Goal: Check status

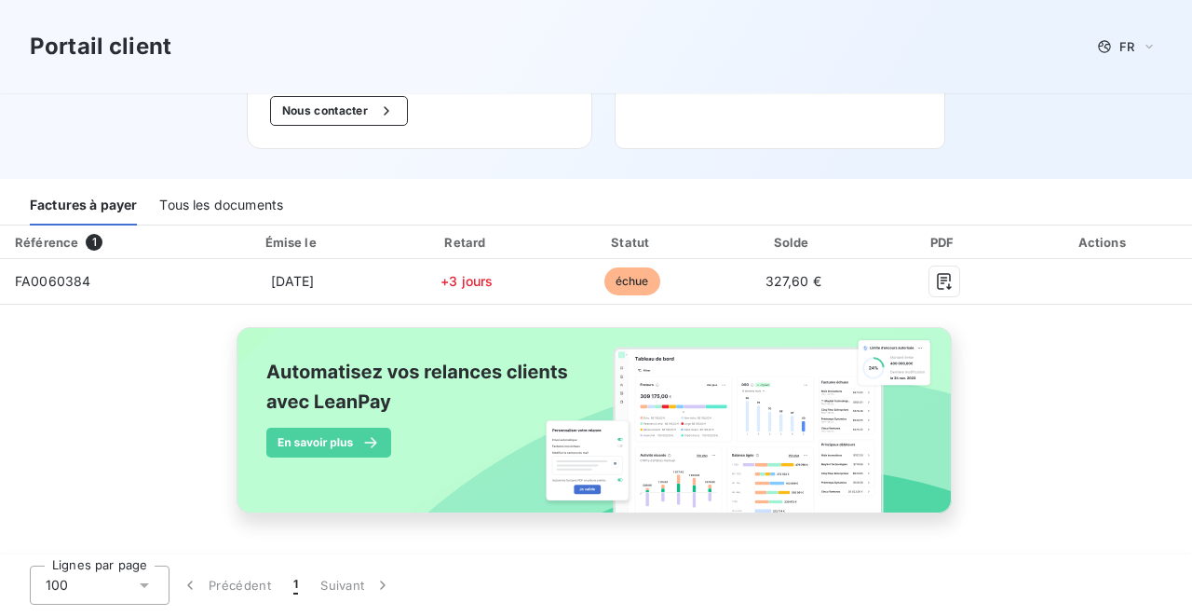
scroll to position [259, 0]
click at [199, 206] on div "Tous les documents" at bounding box center [221, 205] width 124 height 39
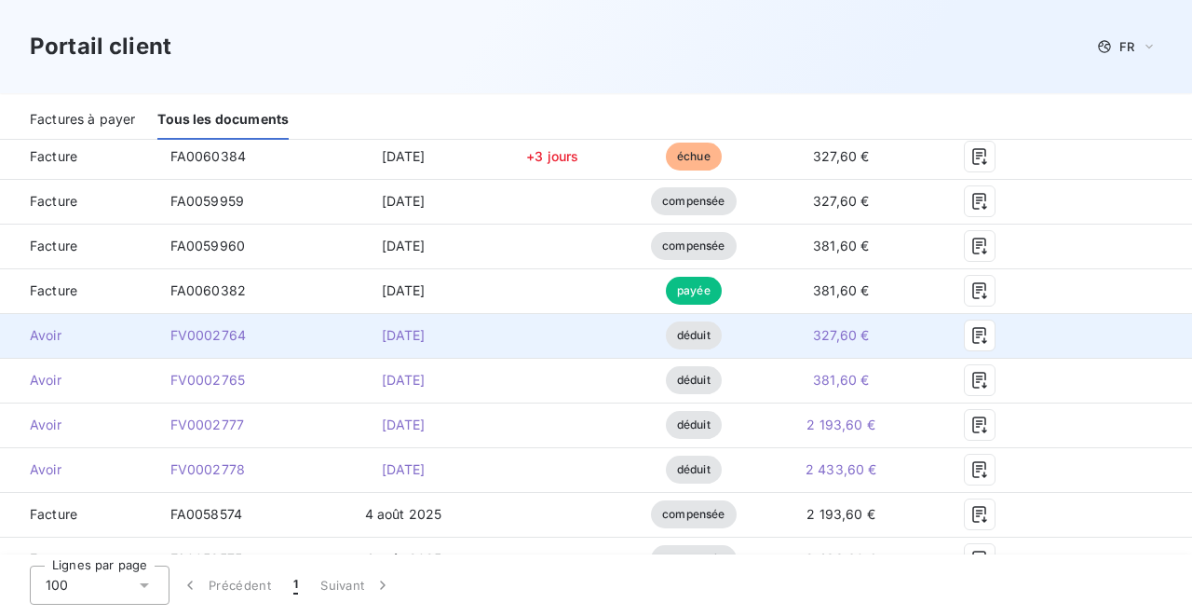
scroll to position [382, 0]
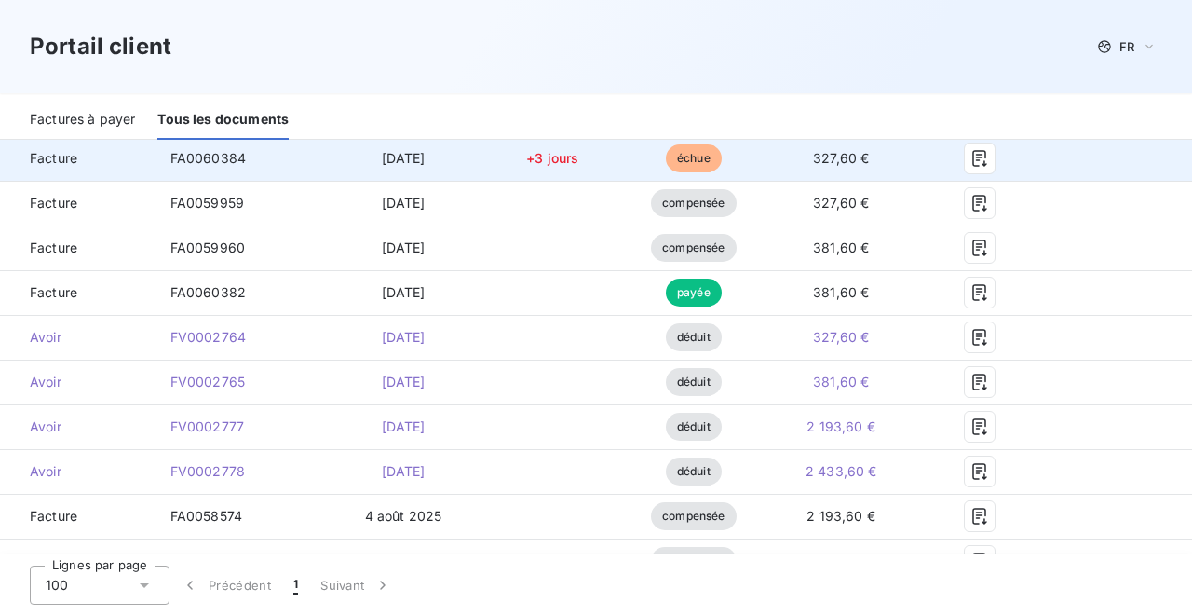
click at [156, 143] on td "FA0060384" at bounding box center [241, 158] width 170 height 45
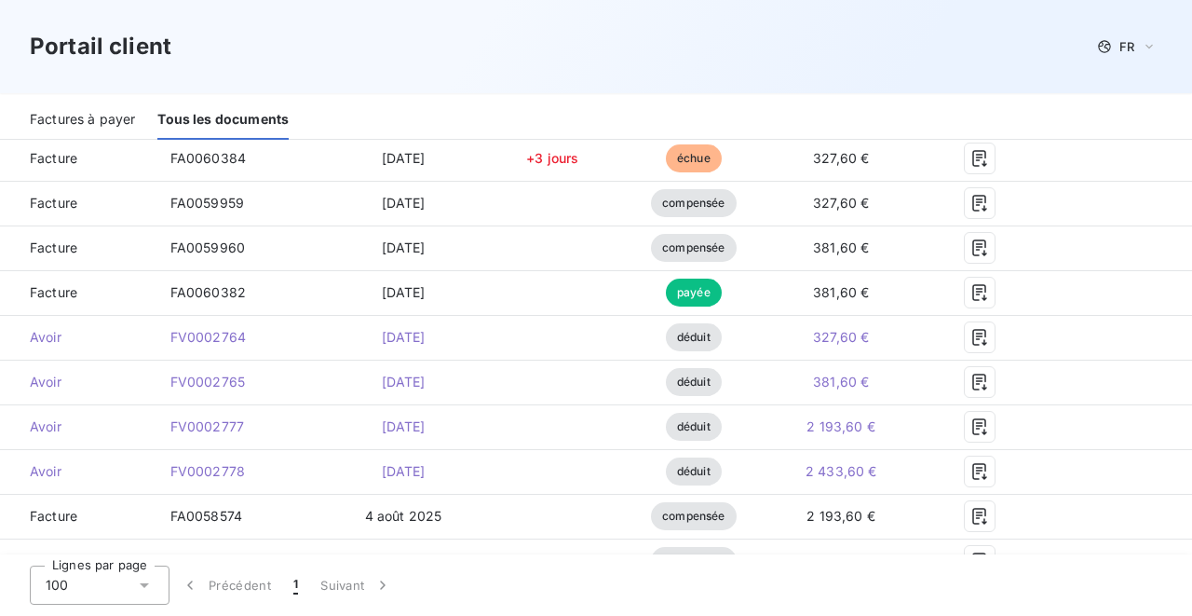
click at [113, 117] on div "Factures à payer" at bounding box center [82, 120] width 105 height 39
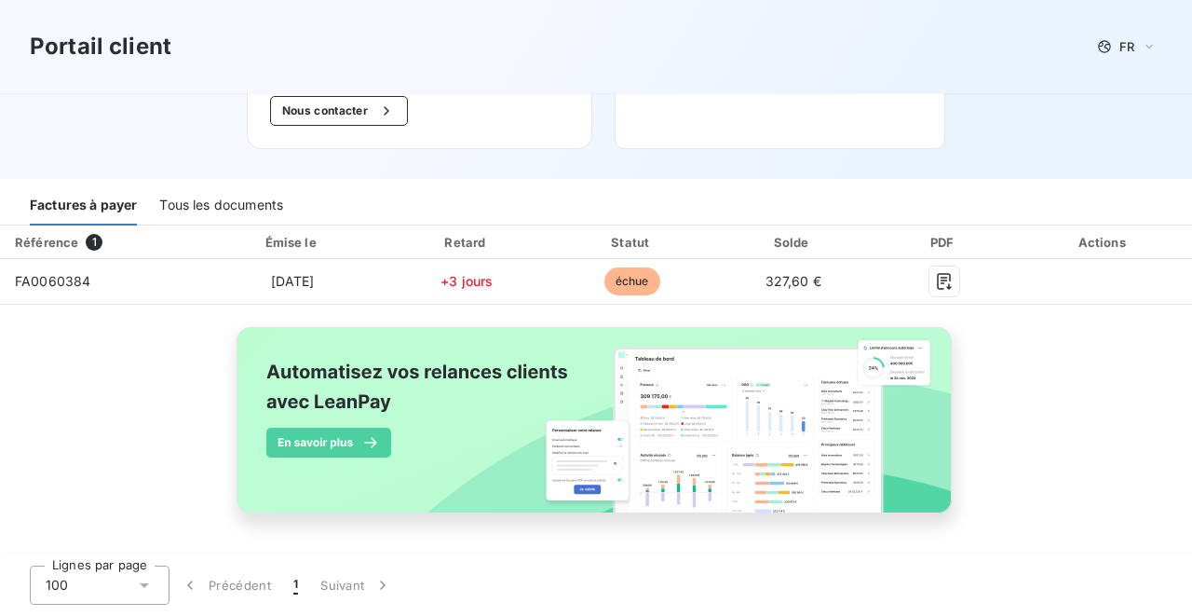
click at [171, 204] on div "Tous les documents" at bounding box center [221, 205] width 124 height 39
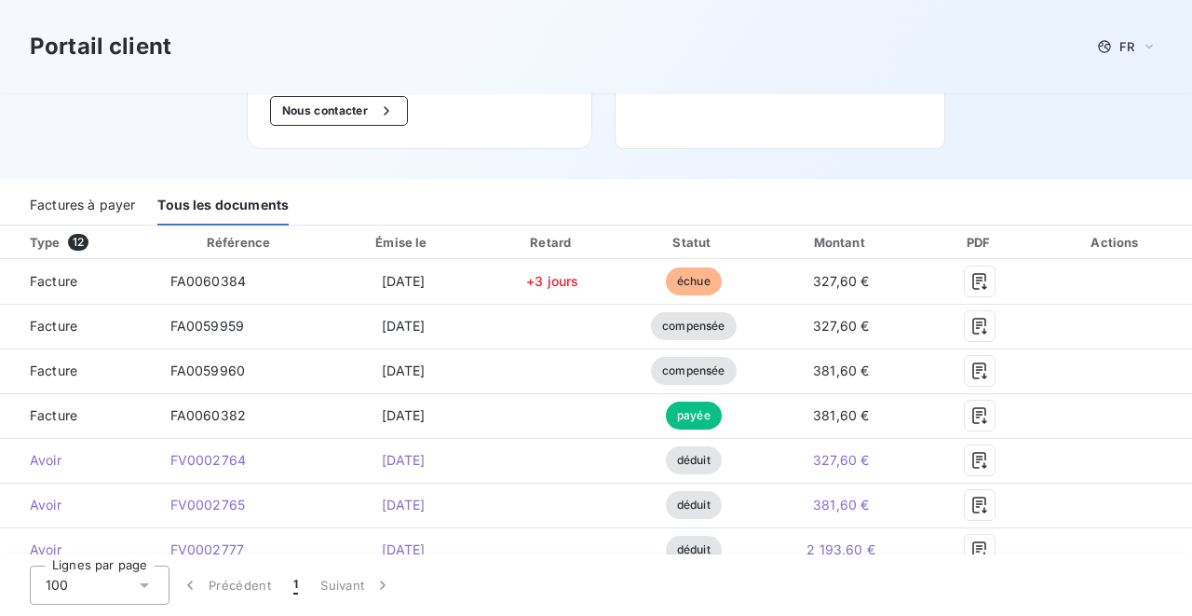
click at [82, 204] on div "Factures à payer" at bounding box center [82, 205] width 105 height 39
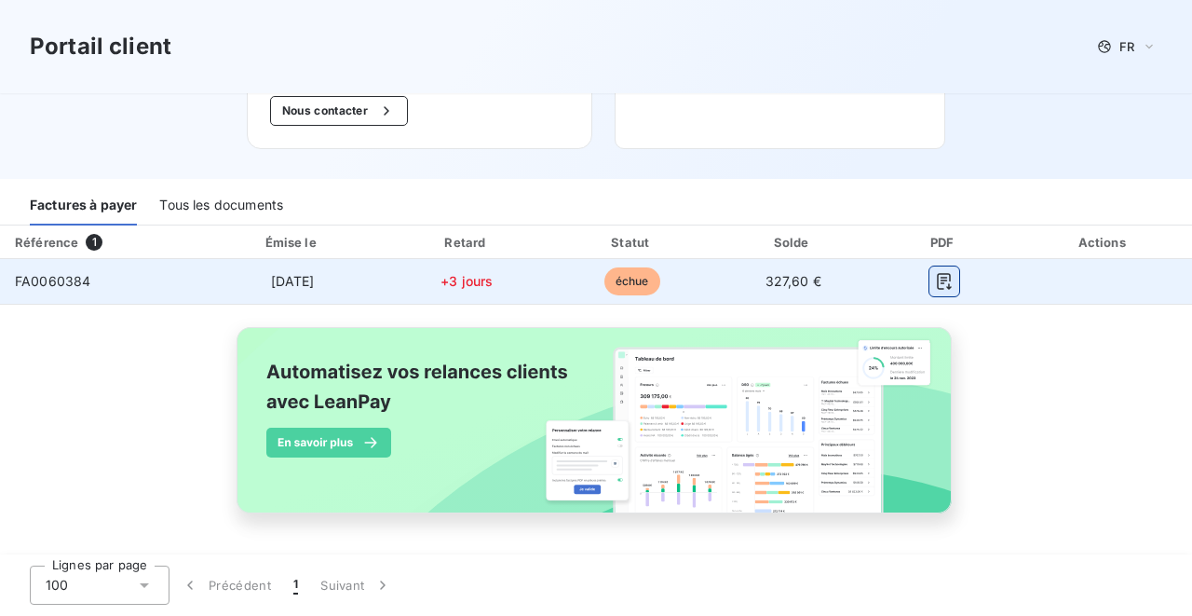
click at [954, 285] on icon "button" at bounding box center [944, 281] width 19 height 19
